Goal: Information Seeking & Learning: Learn about a topic

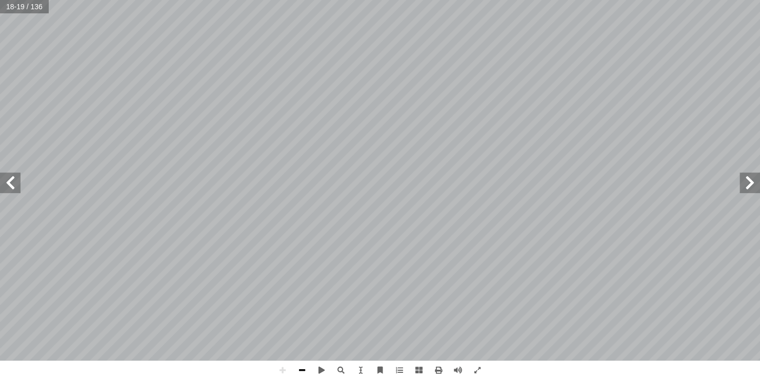
click at [297, 373] on span at bounding box center [301, 369] width 19 height 19
click at [299, 370] on span at bounding box center [301, 369] width 19 height 19
click at [11, 186] on span at bounding box center [10, 182] width 21 height 21
click at [6, 176] on span at bounding box center [10, 182] width 21 height 21
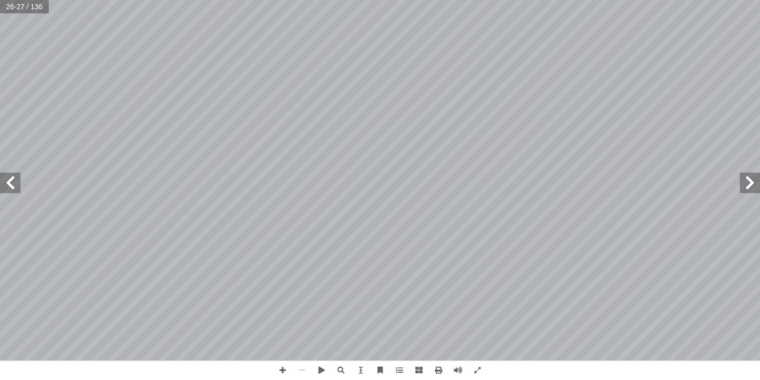
click at [6, 176] on span at bounding box center [10, 182] width 21 height 21
click at [747, 183] on span at bounding box center [750, 182] width 21 height 21
click at [751, 183] on span at bounding box center [750, 182] width 21 height 21
click at [14, 182] on span at bounding box center [10, 182] width 21 height 21
click at [756, 185] on span at bounding box center [750, 182] width 21 height 21
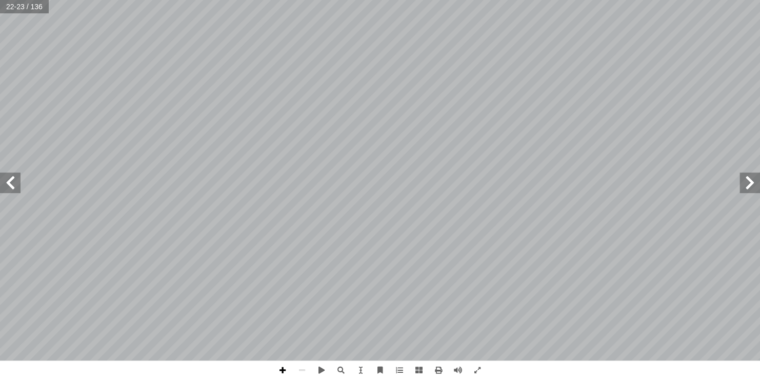
click at [285, 368] on span at bounding box center [282, 369] width 19 height 19
